Goal: Transaction & Acquisition: Purchase product/service

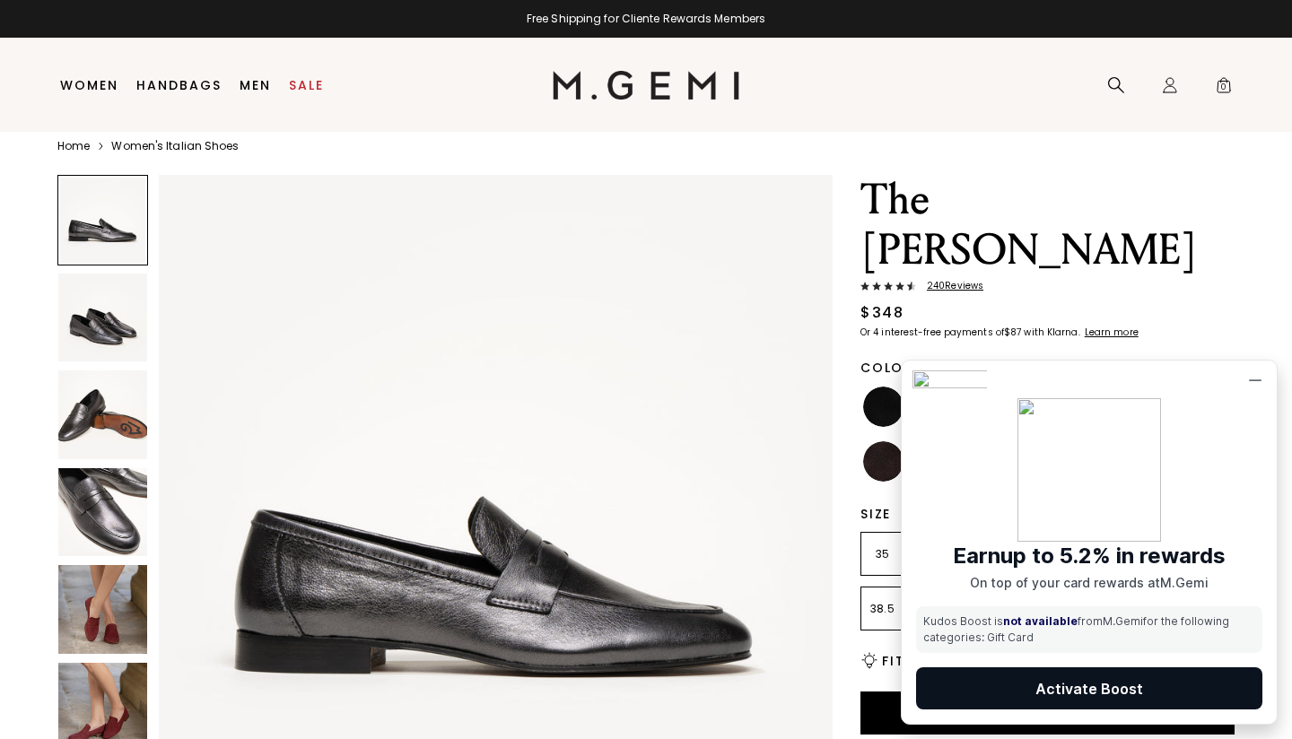
click at [105, 445] on div at bounding box center [102, 516] width 91 height 682
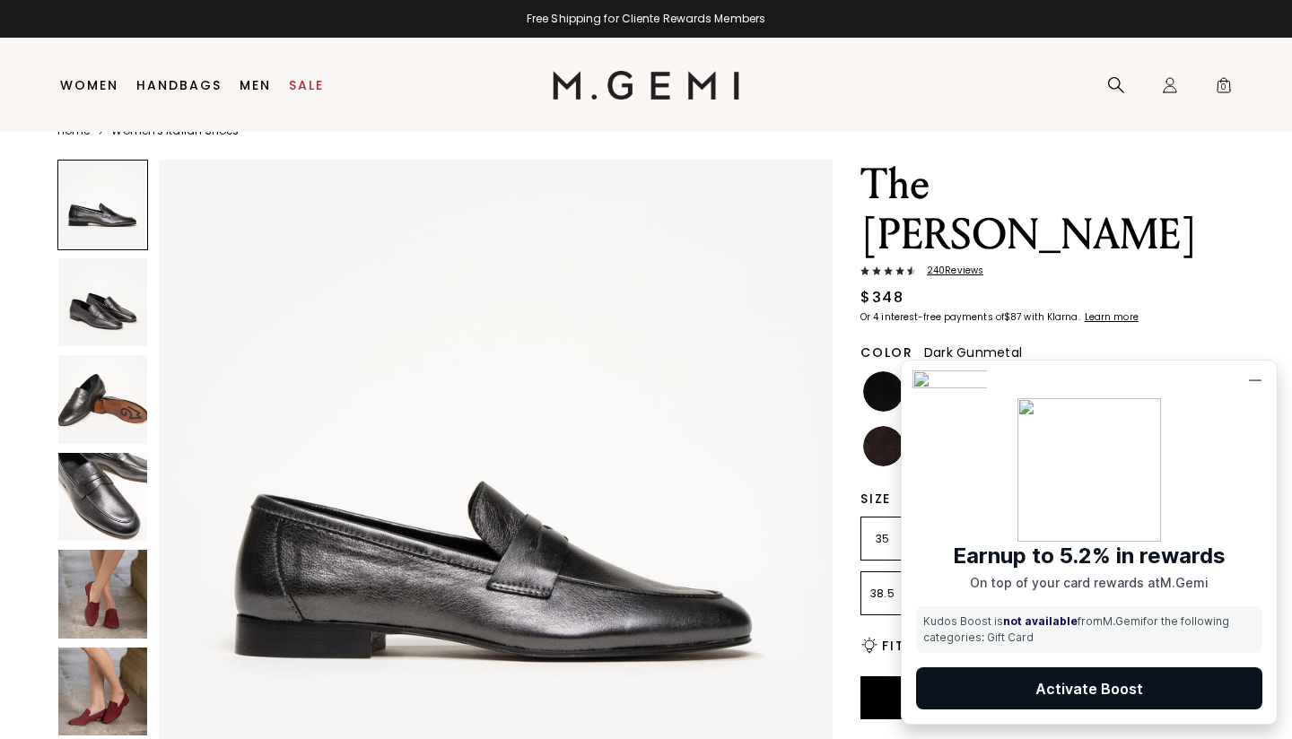
click at [89, 387] on img at bounding box center [102, 399] width 89 height 89
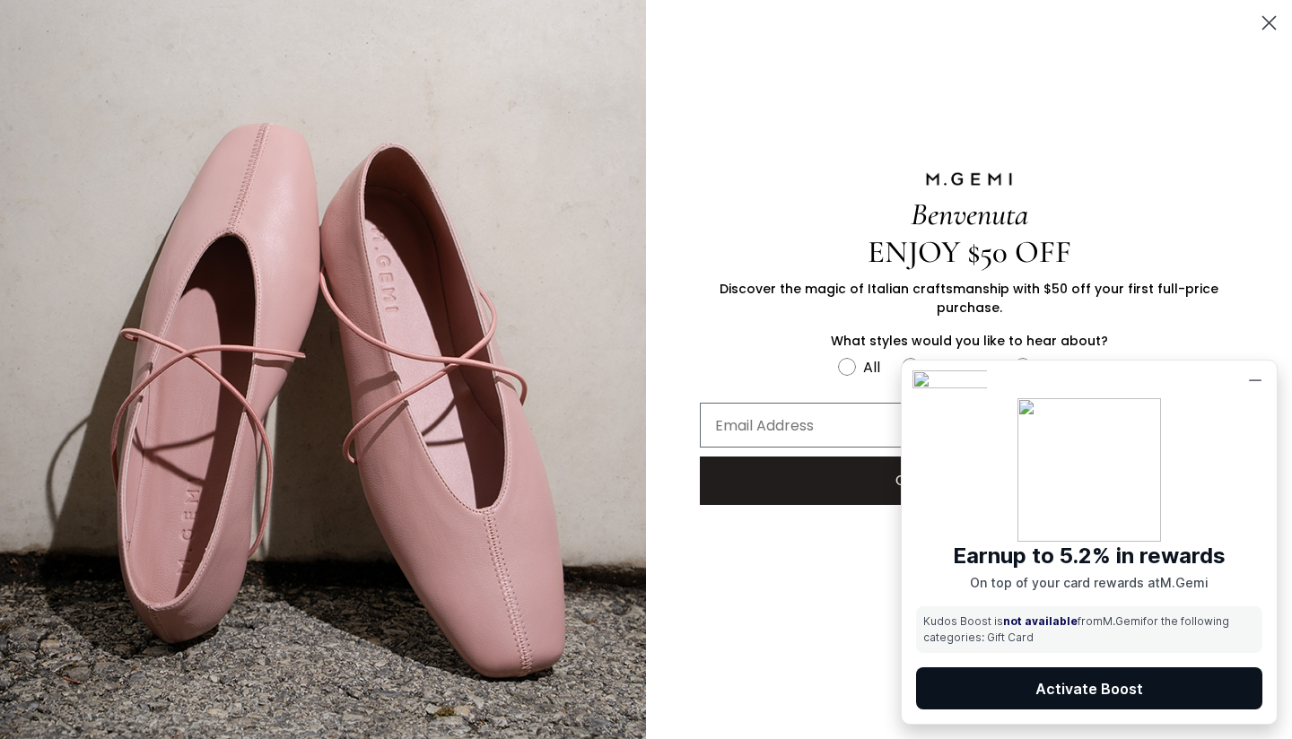
scroll to position [1384, 0]
click at [1265, 19] on icon "Close dialog" at bounding box center [1269, 23] width 13 height 13
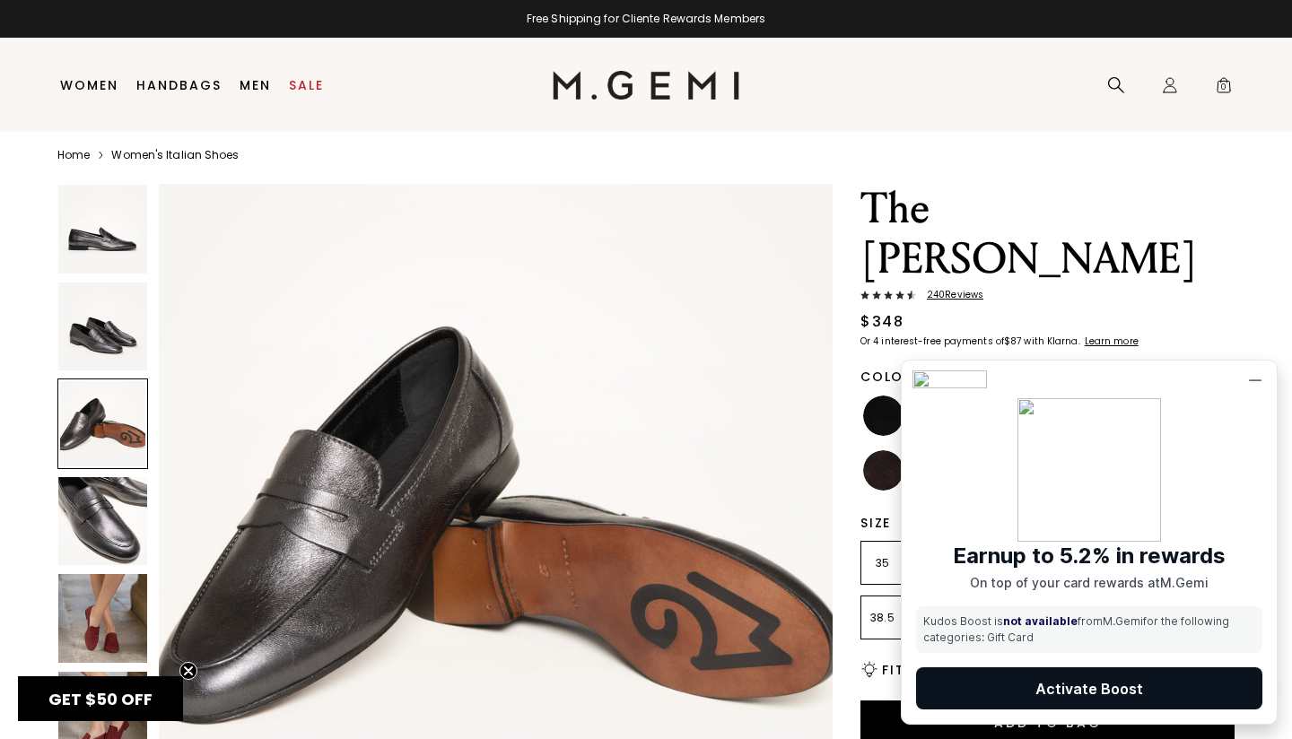
click at [105, 326] on img at bounding box center [102, 327] width 89 height 89
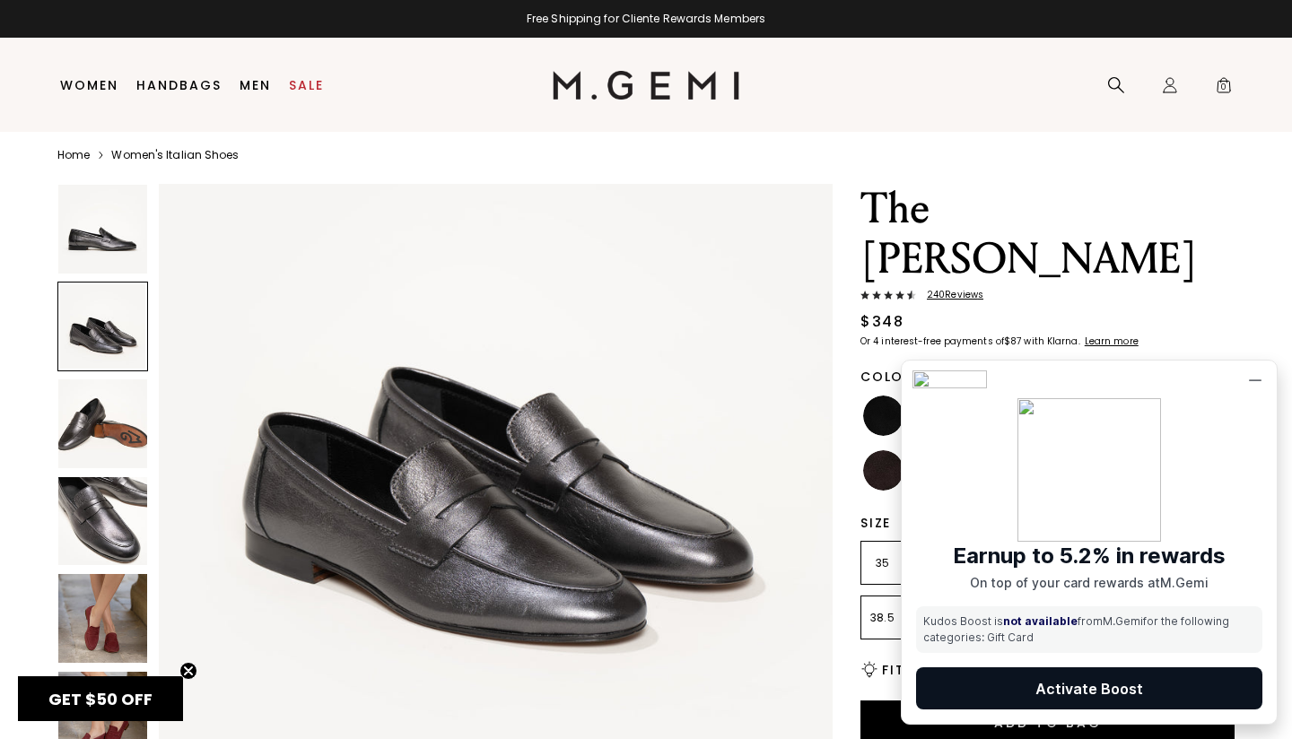
scroll to position [692, 0]
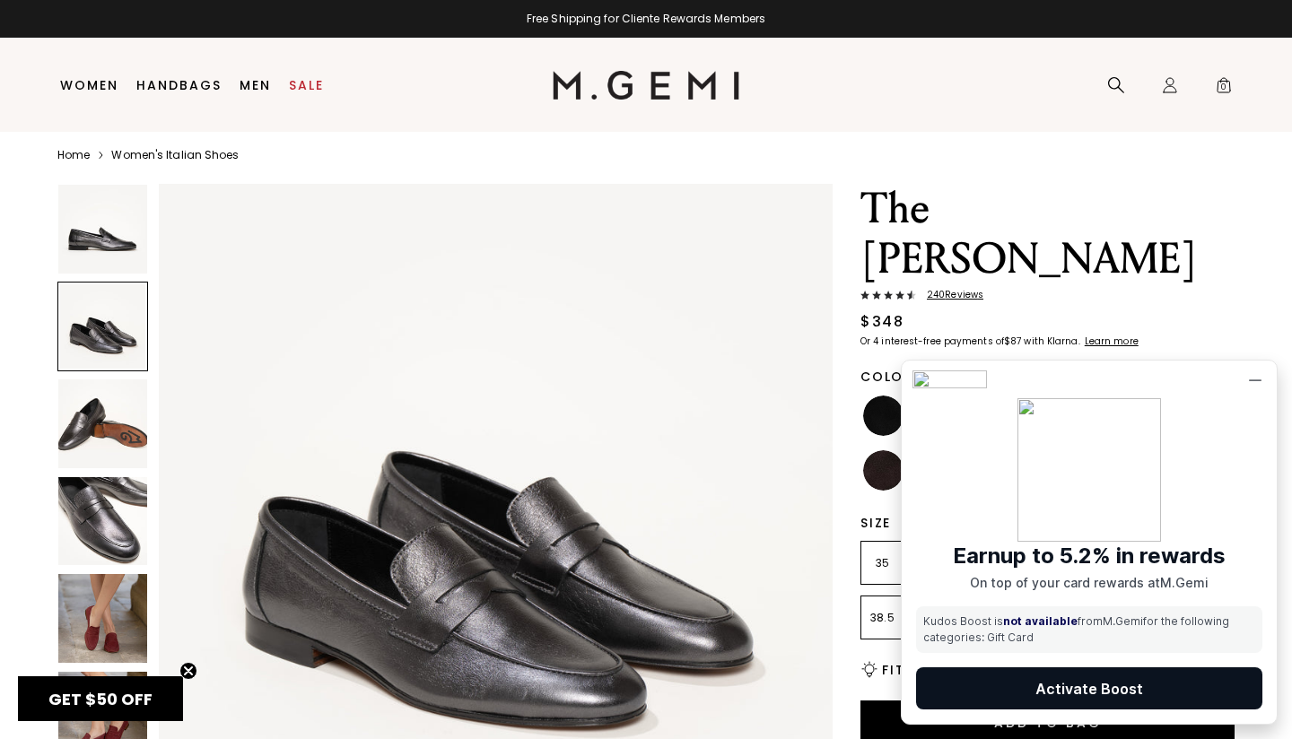
click at [73, 246] on img at bounding box center [102, 229] width 89 height 89
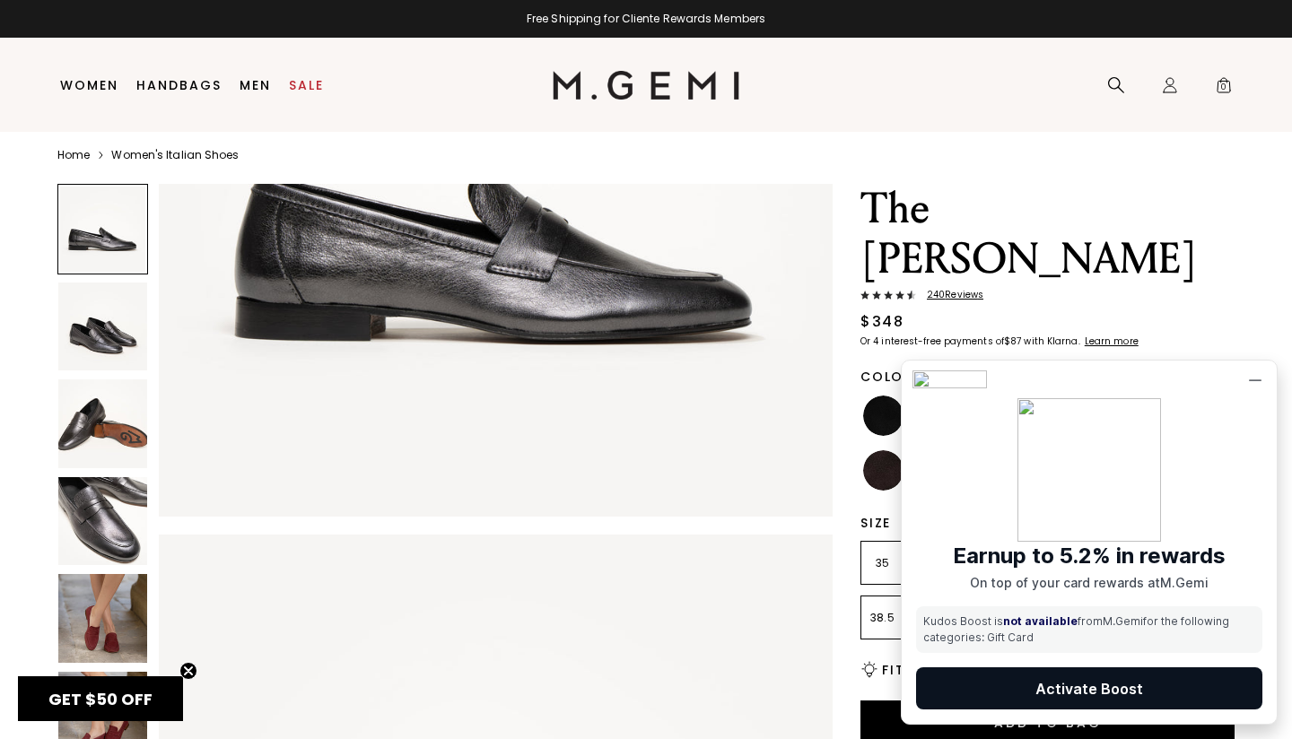
scroll to position [0, 0]
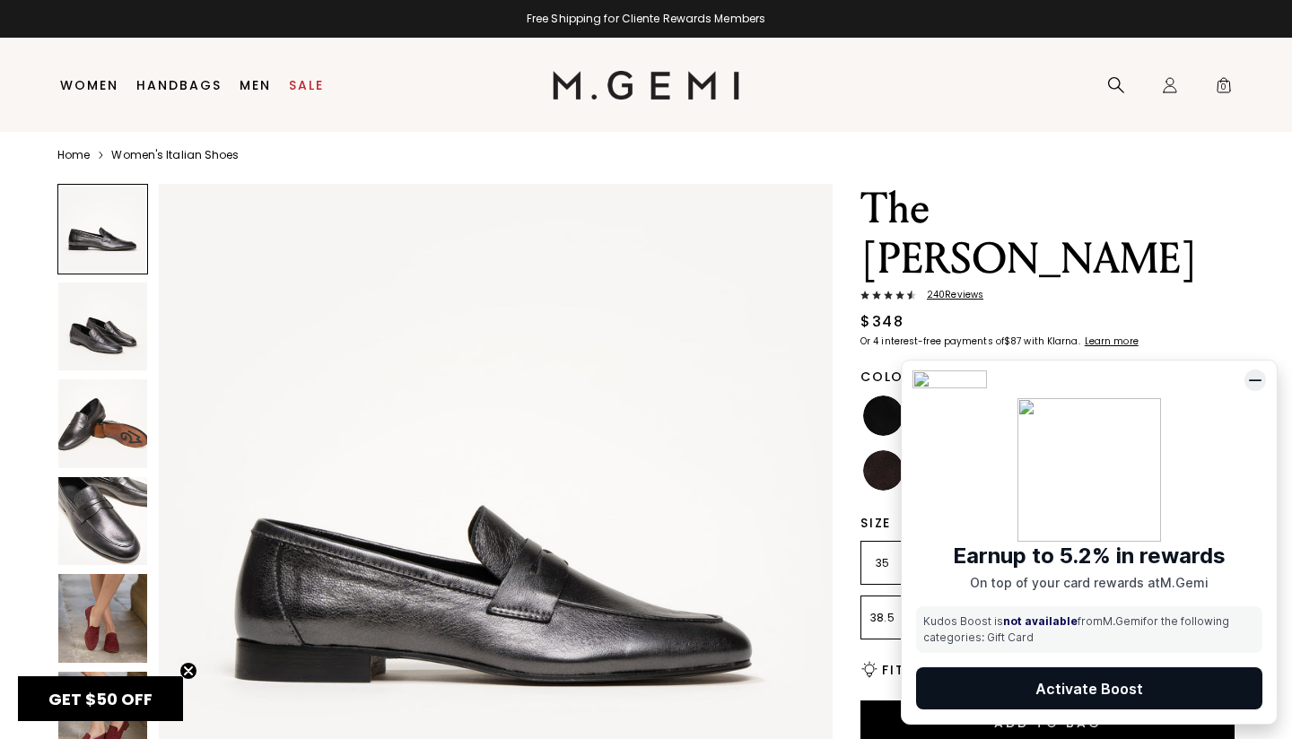
click at [1257, 379] on icon at bounding box center [1255, 380] width 13 height 13
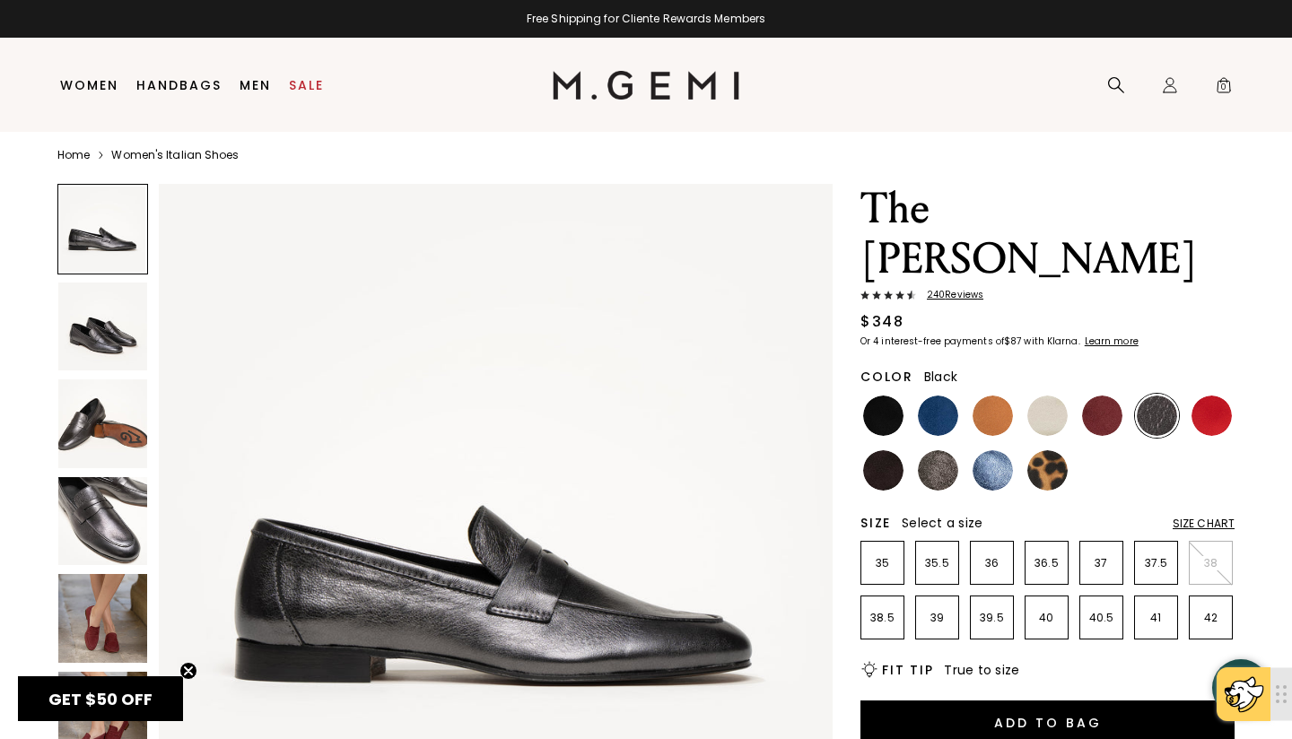
click at [882, 396] on img at bounding box center [883, 416] width 40 height 40
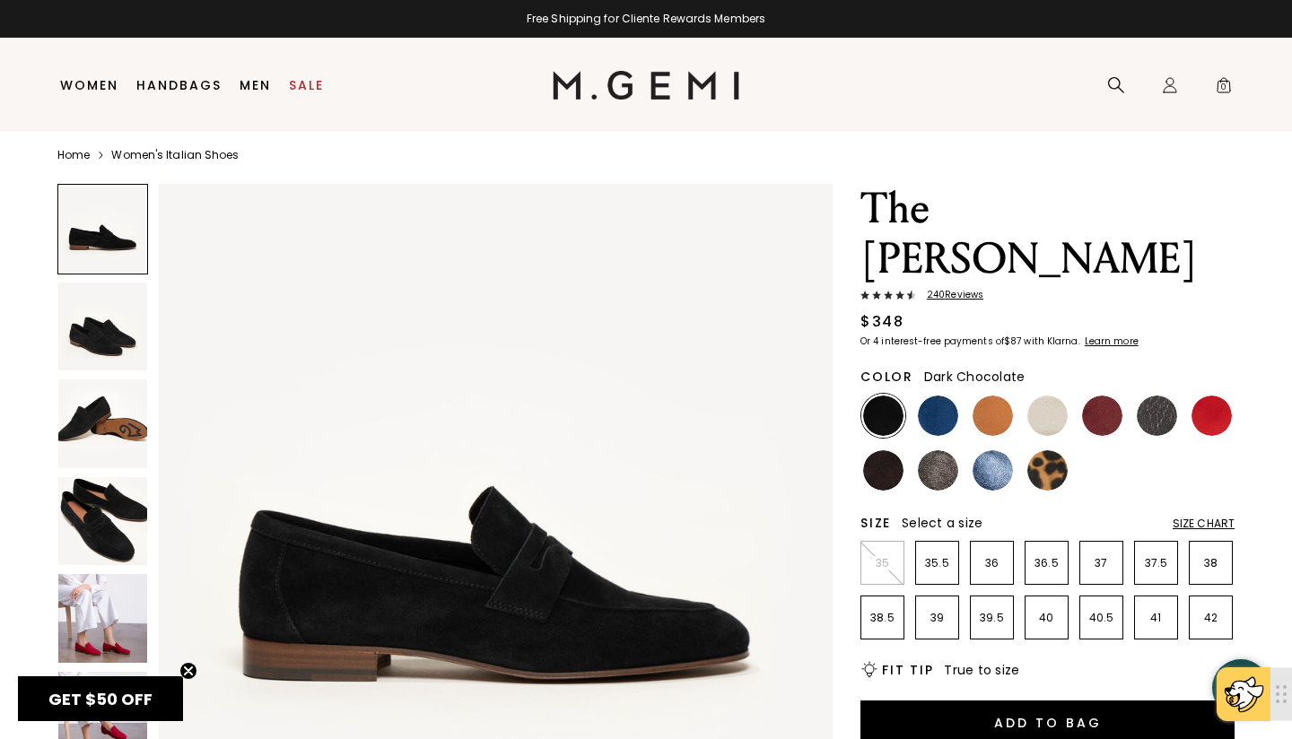
click at [873, 450] on img at bounding box center [883, 470] width 40 height 40
